Goal: Task Accomplishment & Management: Manage account settings

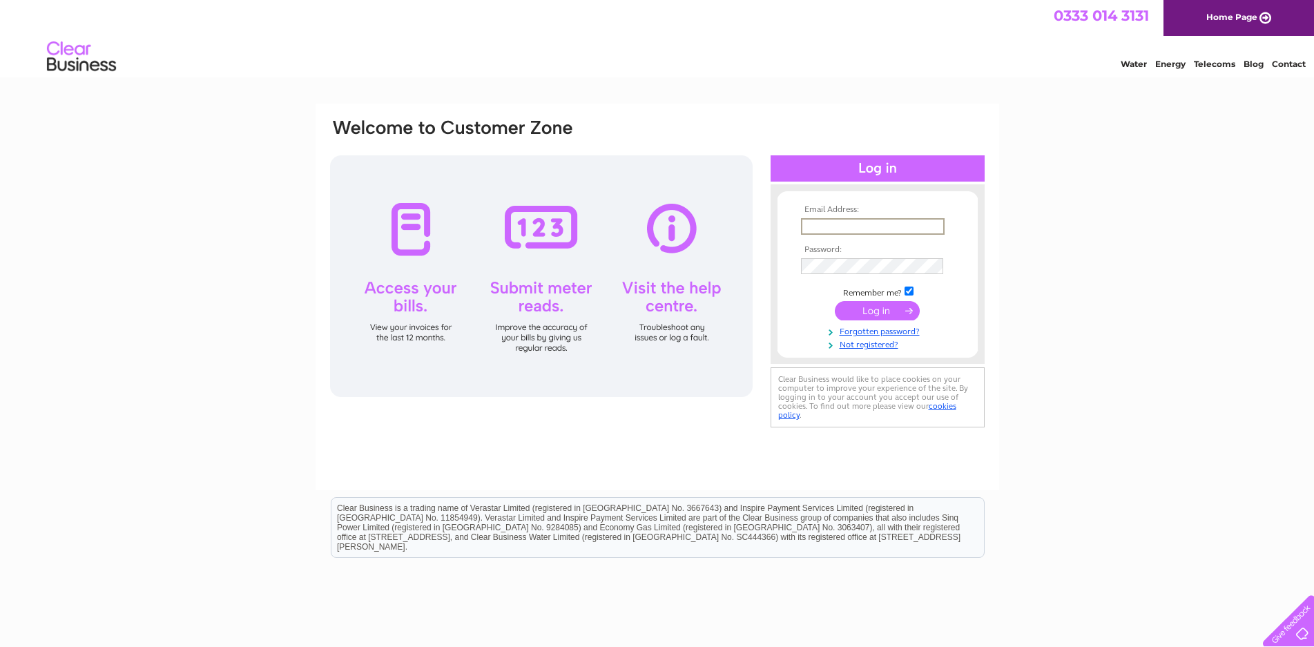
click at [822, 224] on input "text" at bounding box center [873, 226] width 144 height 17
type input "[EMAIL_ADDRESS][DOMAIN_NAME]"
click at [882, 316] on input "submit" at bounding box center [877, 309] width 85 height 19
click at [815, 224] on input "text" at bounding box center [872, 225] width 142 height 15
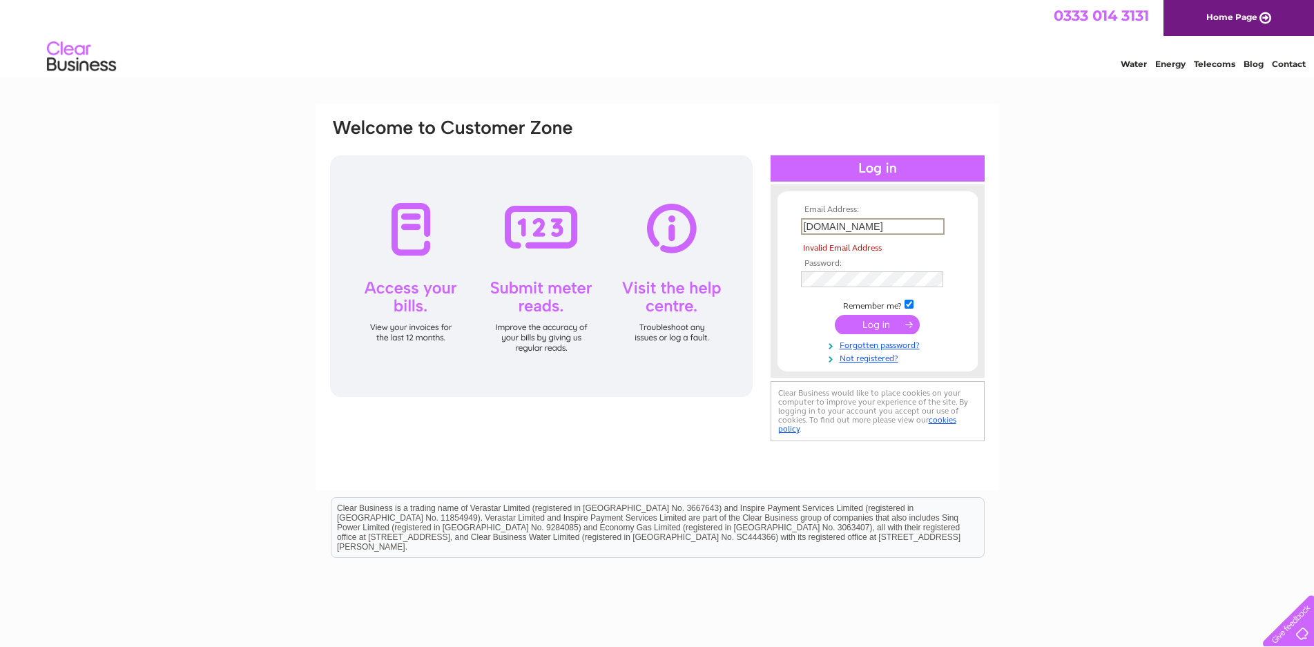
click at [801, 220] on input "btconnect.com" at bounding box center [873, 226] width 144 height 17
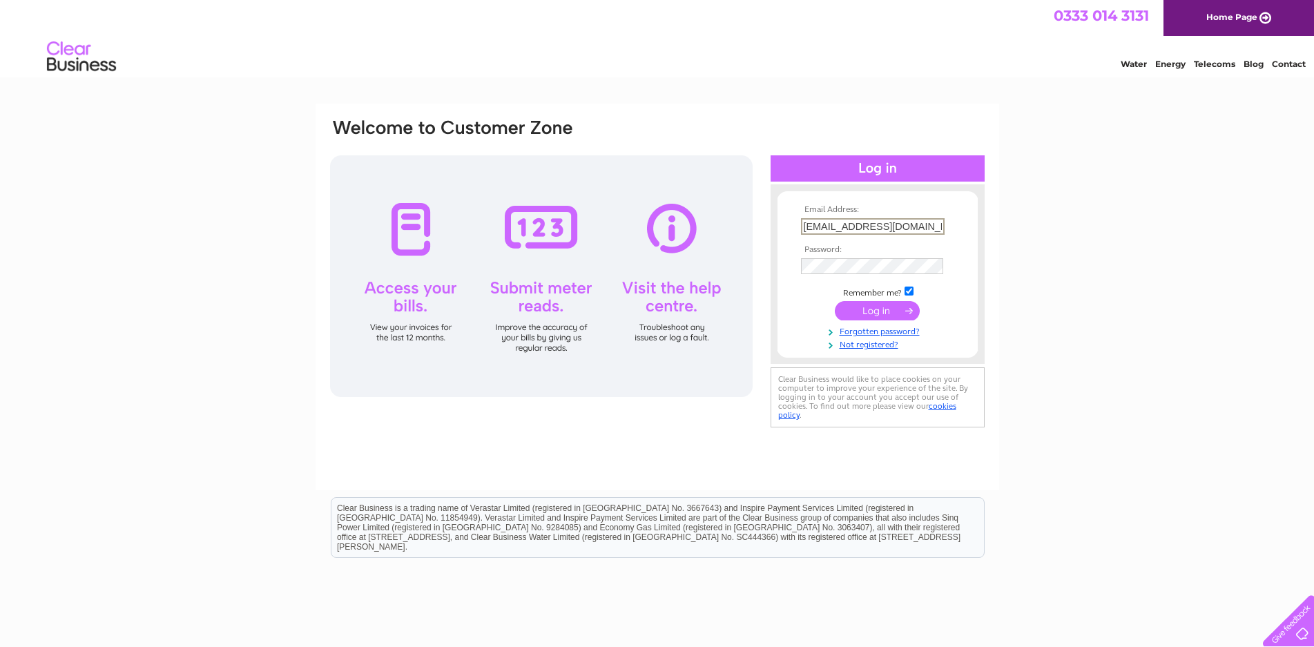
type input "nsherrinjones@btconnect.com"
click at [873, 307] on input "submit" at bounding box center [877, 310] width 85 height 19
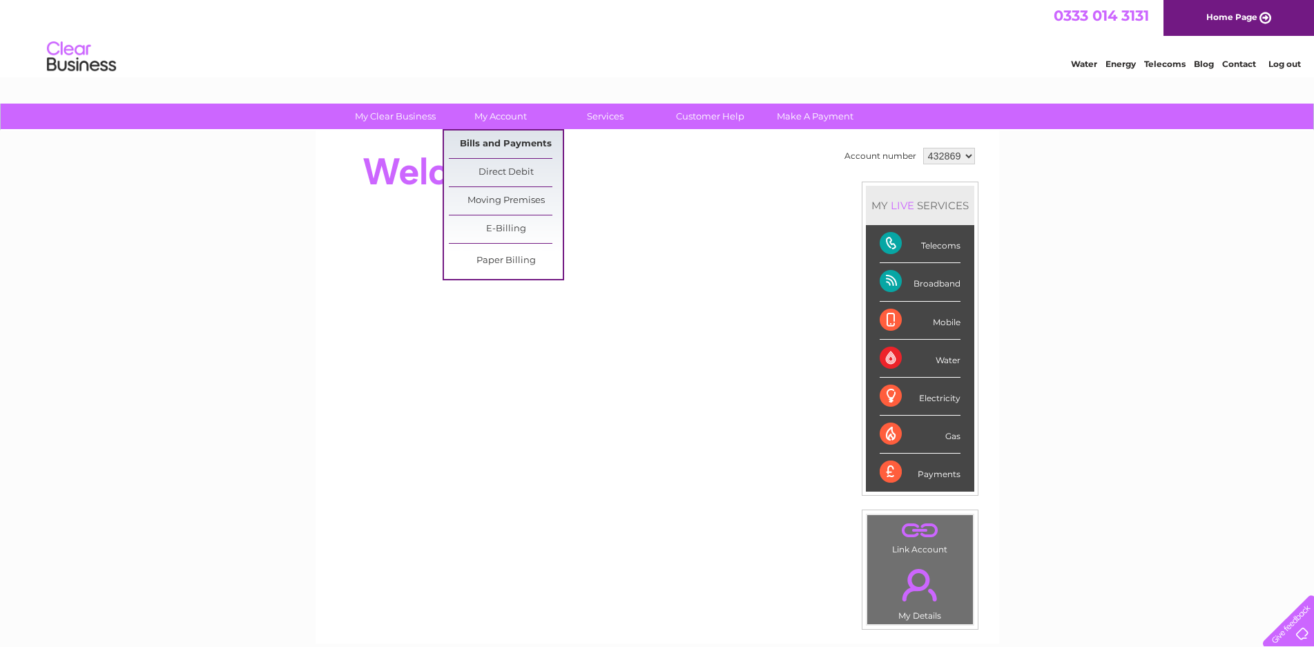
click at [492, 140] on link "Bills and Payments" at bounding box center [506, 145] width 114 height 28
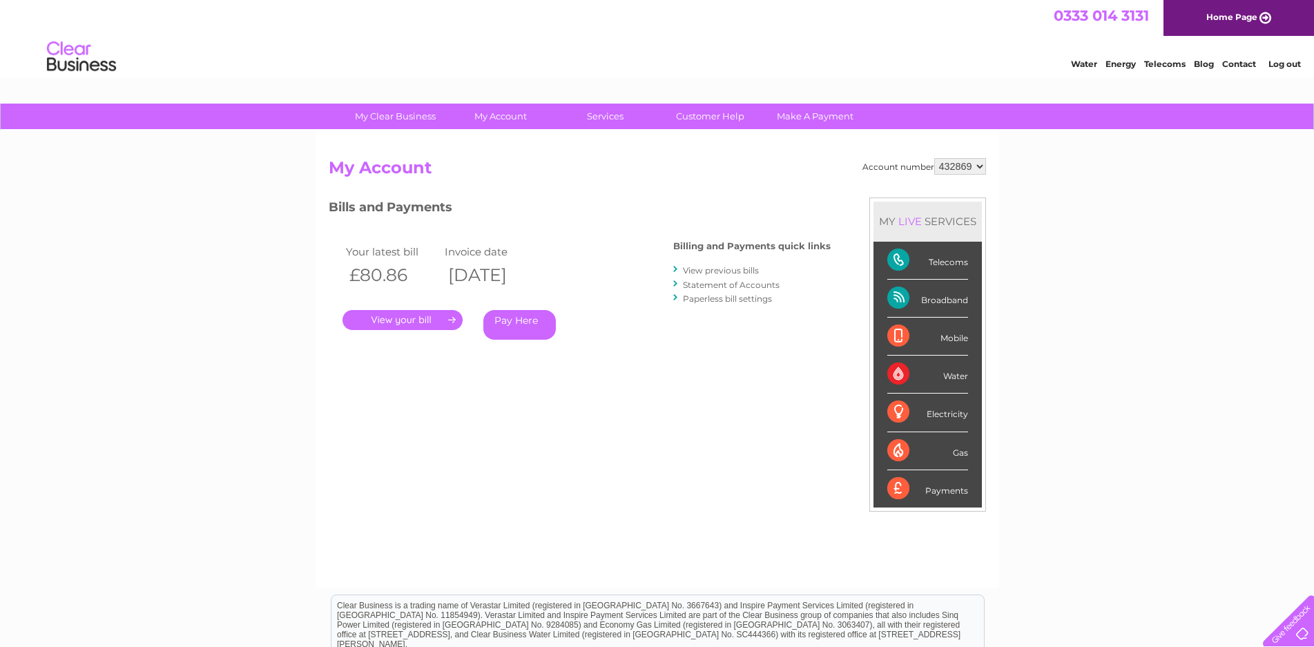
click at [407, 318] on link "." at bounding box center [403, 320] width 120 height 20
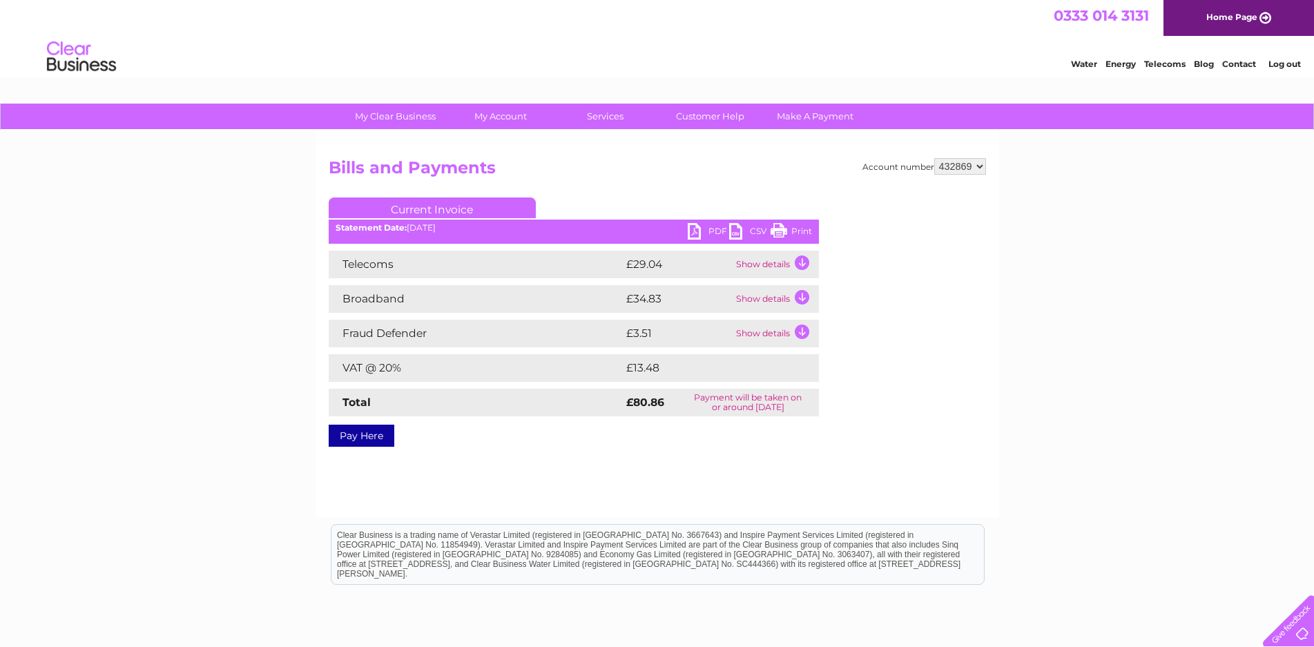
click at [698, 229] on link "PDF" at bounding box center [708, 233] width 41 height 20
click at [1278, 65] on link "Log out" at bounding box center [1285, 64] width 32 height 10
